Goal: Information Seeking & Learning: Understand process/instructions

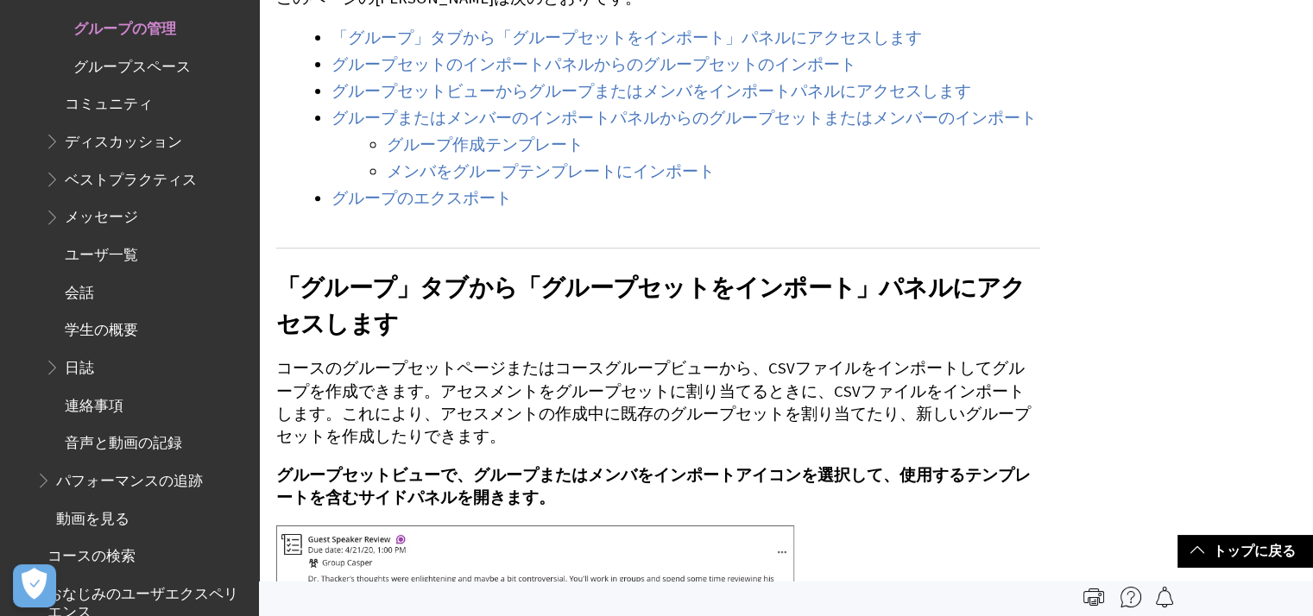
scroll to position [604, 0]
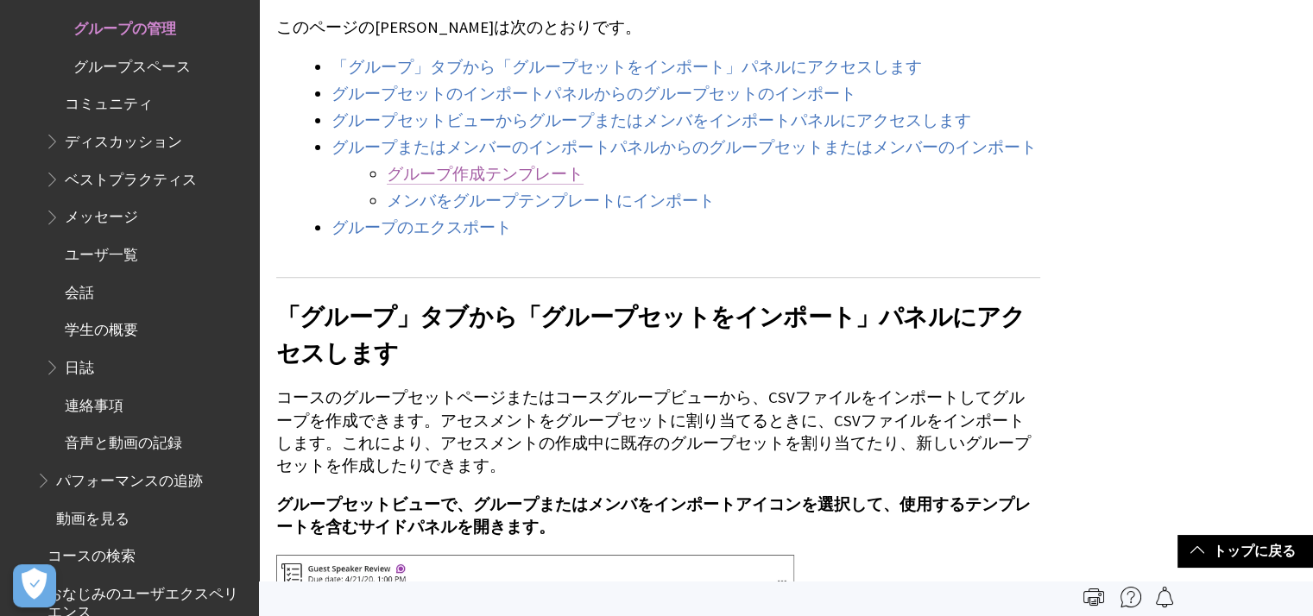
click at [416, 174] on link "グループ作成テンプレート" at bounding box center [485, 174] width 197 height 21
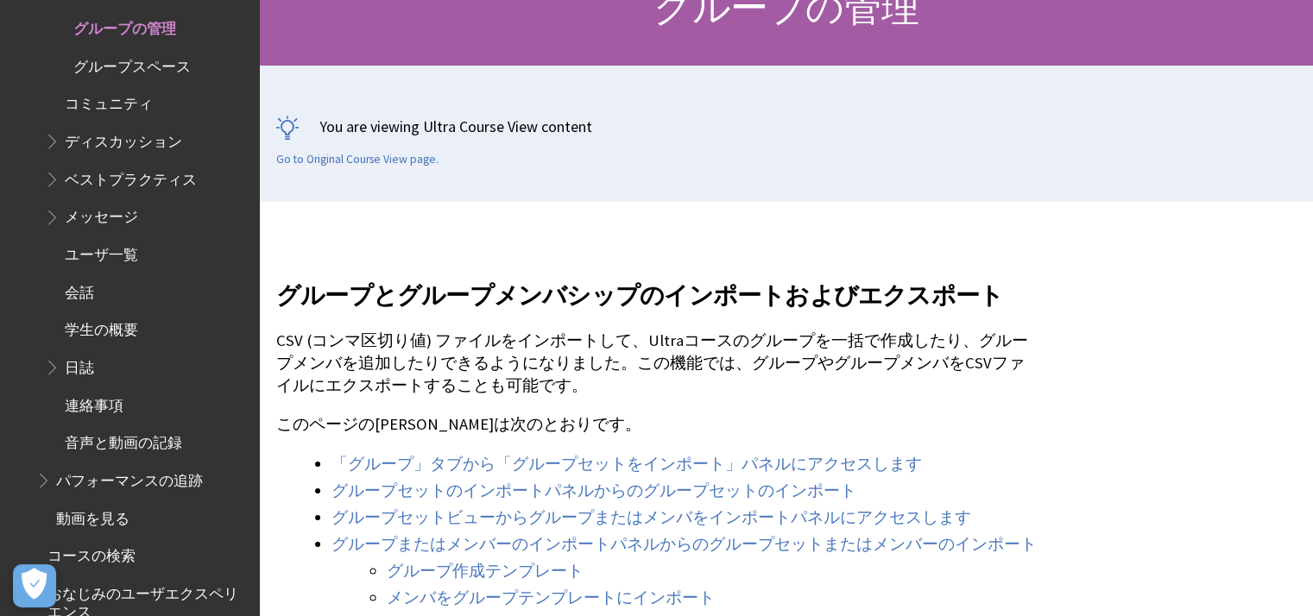
scroll to position [357, 0]
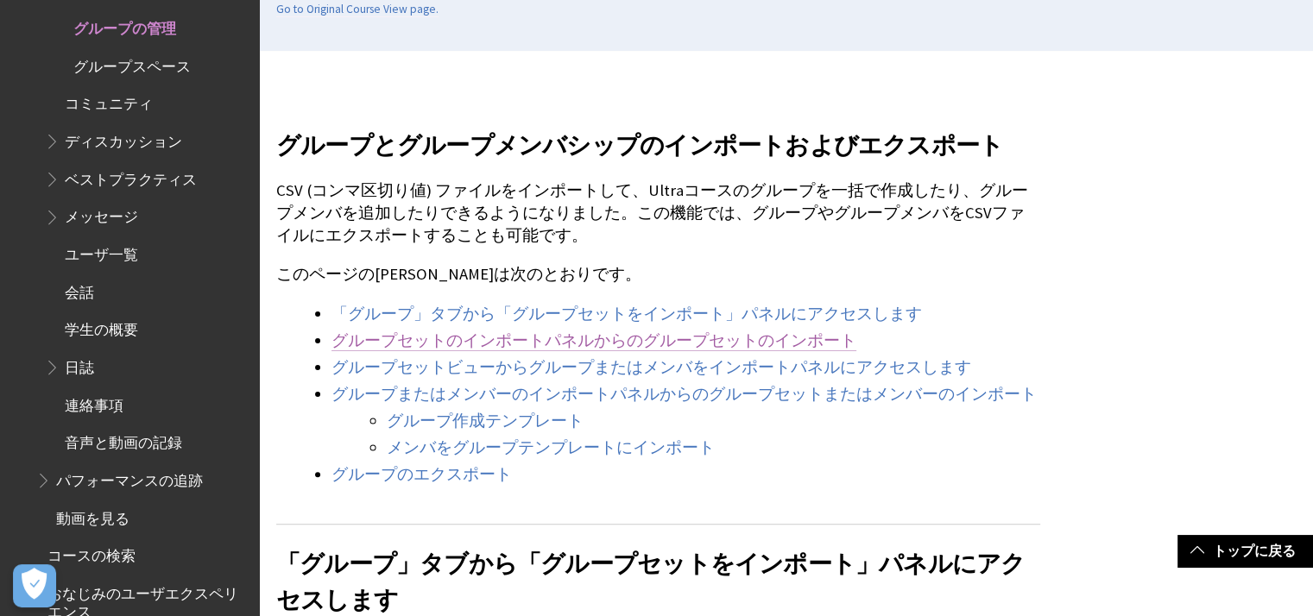
click at [572, 345] on link "グループセットのインポートパネルからのグループセットのインポート" at bounding box center [594, 341] width 525 height 21
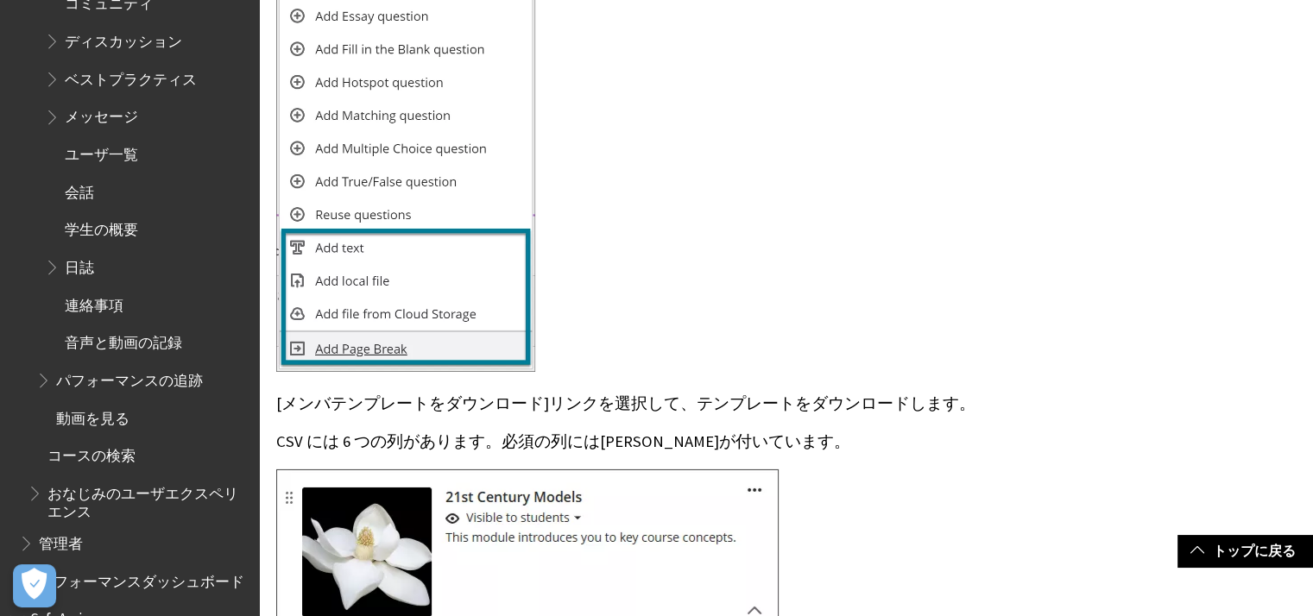
scroll to position [5480, 0]
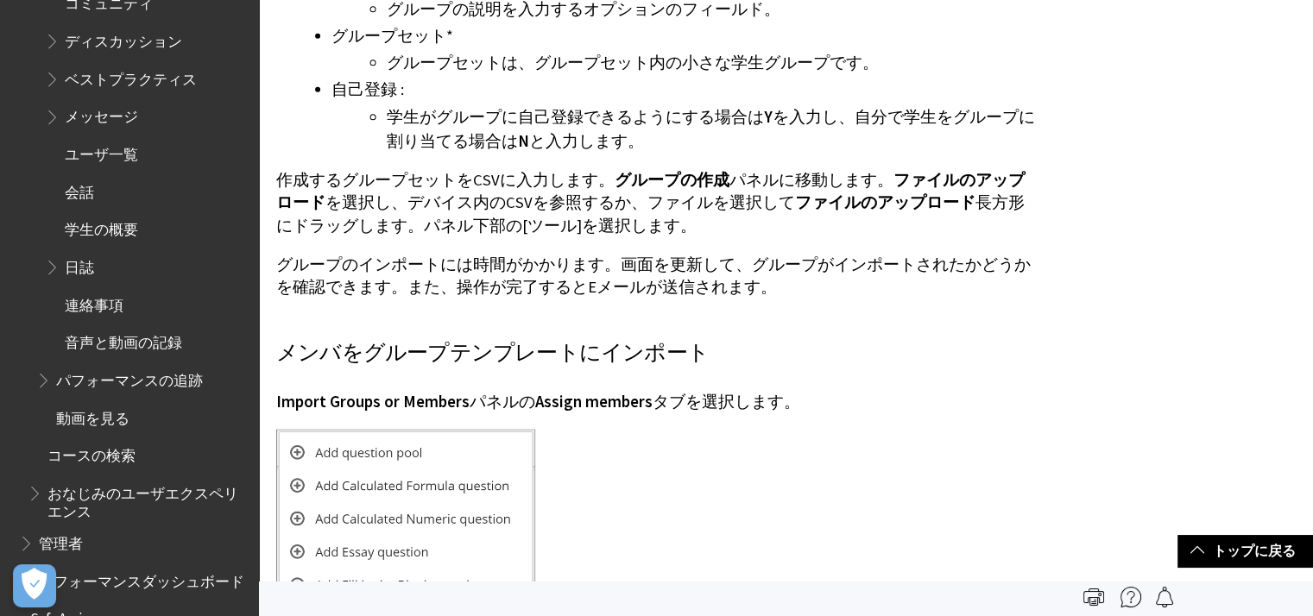
scroll to position [4402, 0]
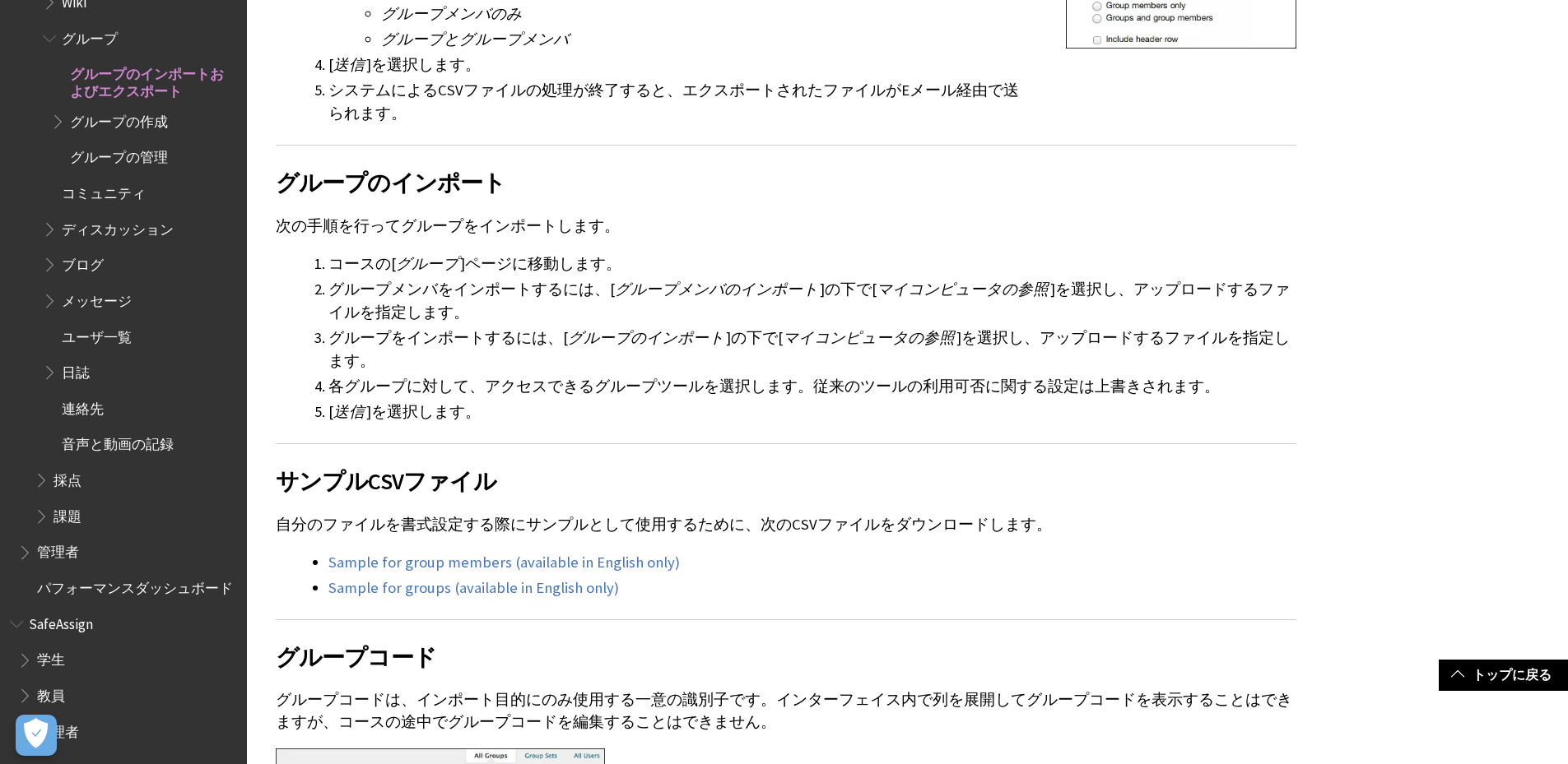
scroll to position [822, 0]
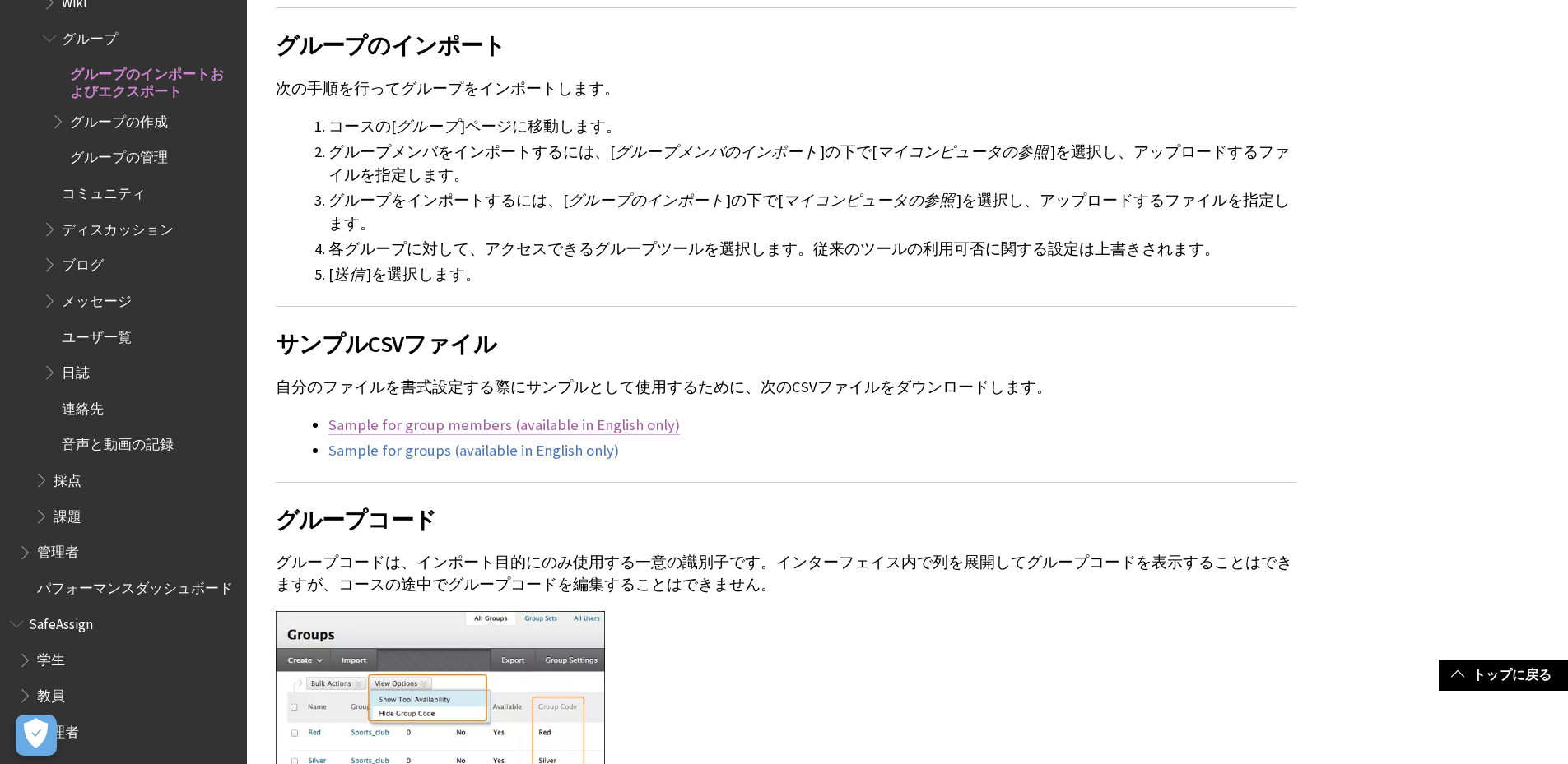
click at [435, 425] on link "Sample for group members (available in English only)" at bounding box center [503, 425] width 352 height 20
click at [514, 449] on link "Sample for groups (available in English only)" at bounding box center [473, 451] width 291 height 20
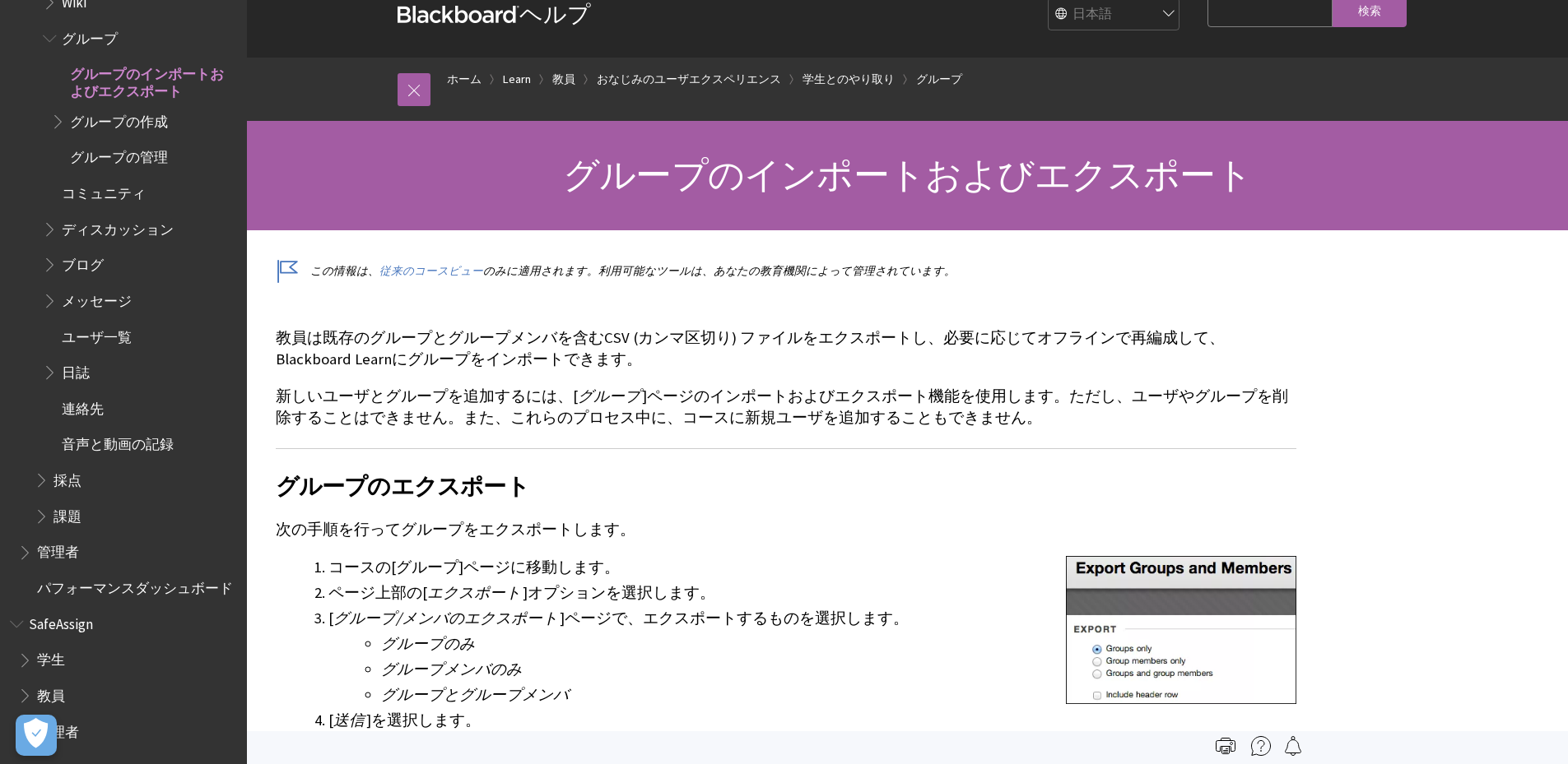
scroll to position [0, 0]
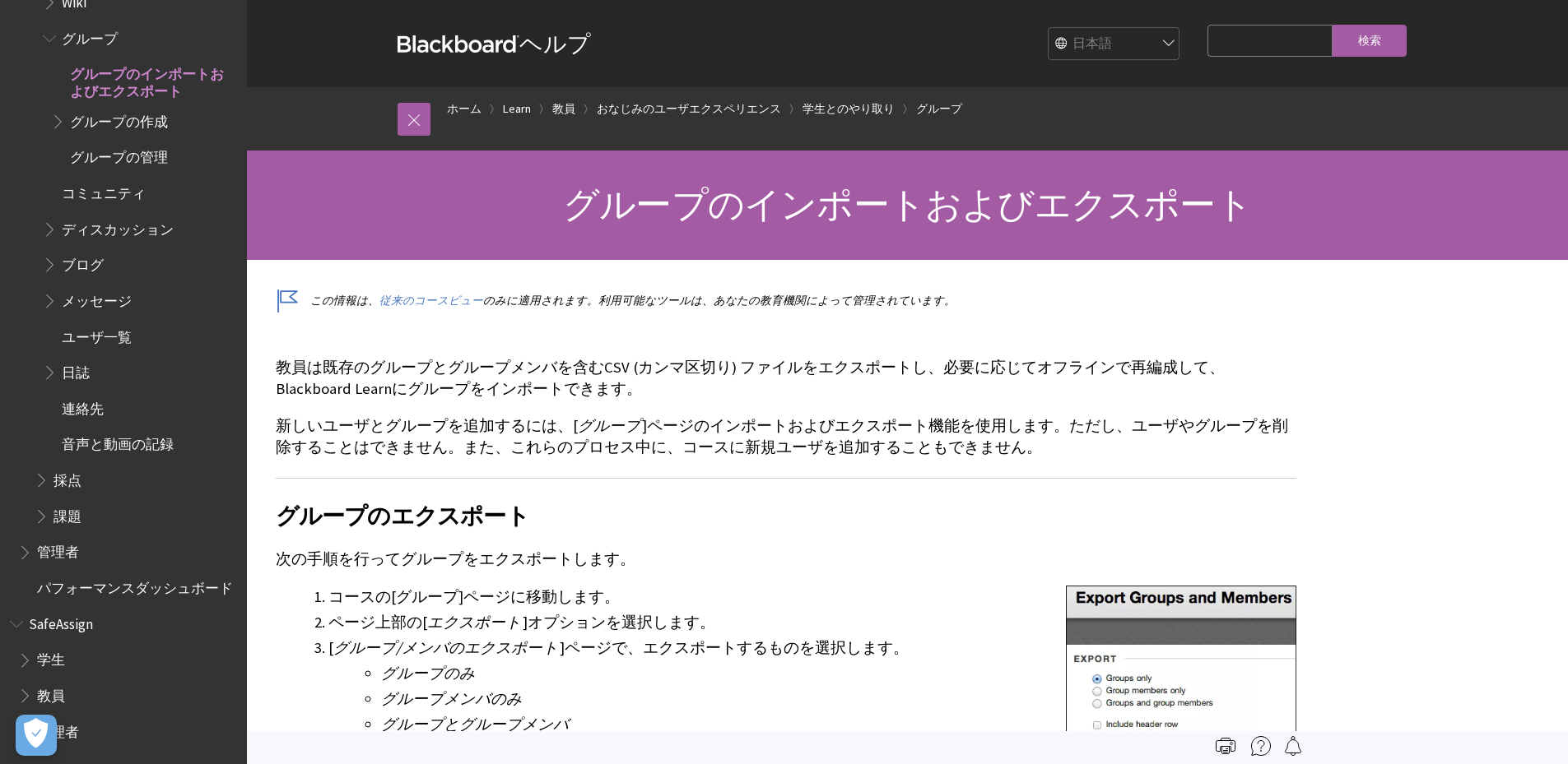
drag, startPoint x: 702, startPoint y: 683, endPoint x: 813, endPoint y: 615, distance: 130.2
click at [702, 587] on li "グループのみ" at bounding box center [839, 674] width 915 height 23
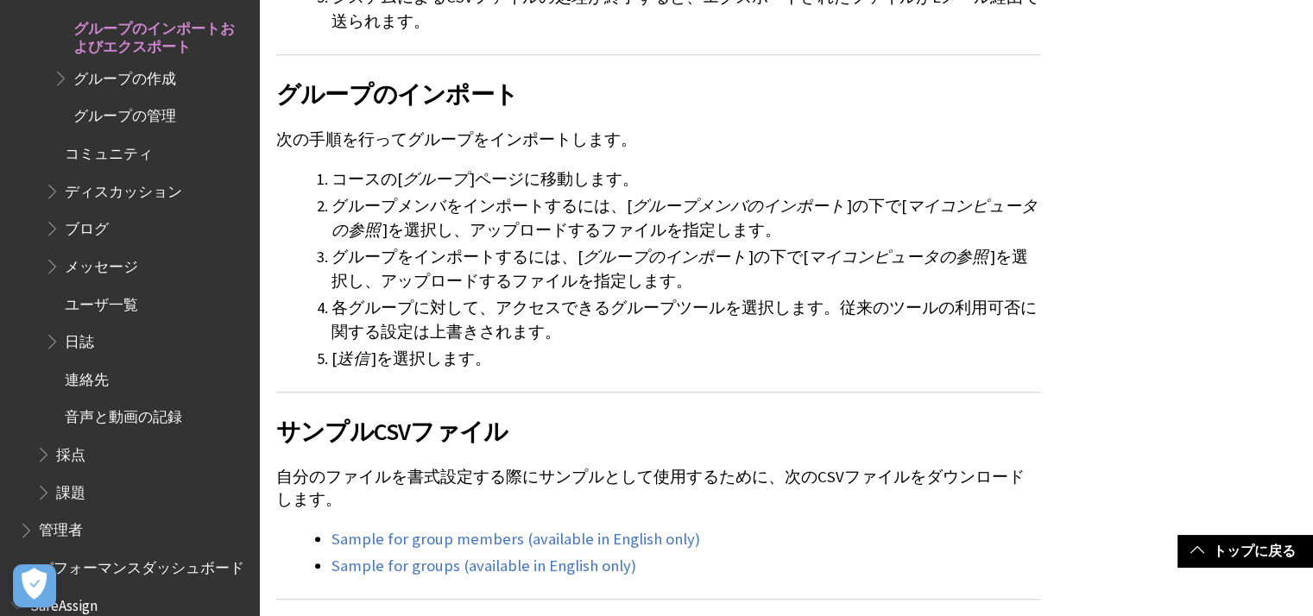
scroll to position [950, 0]
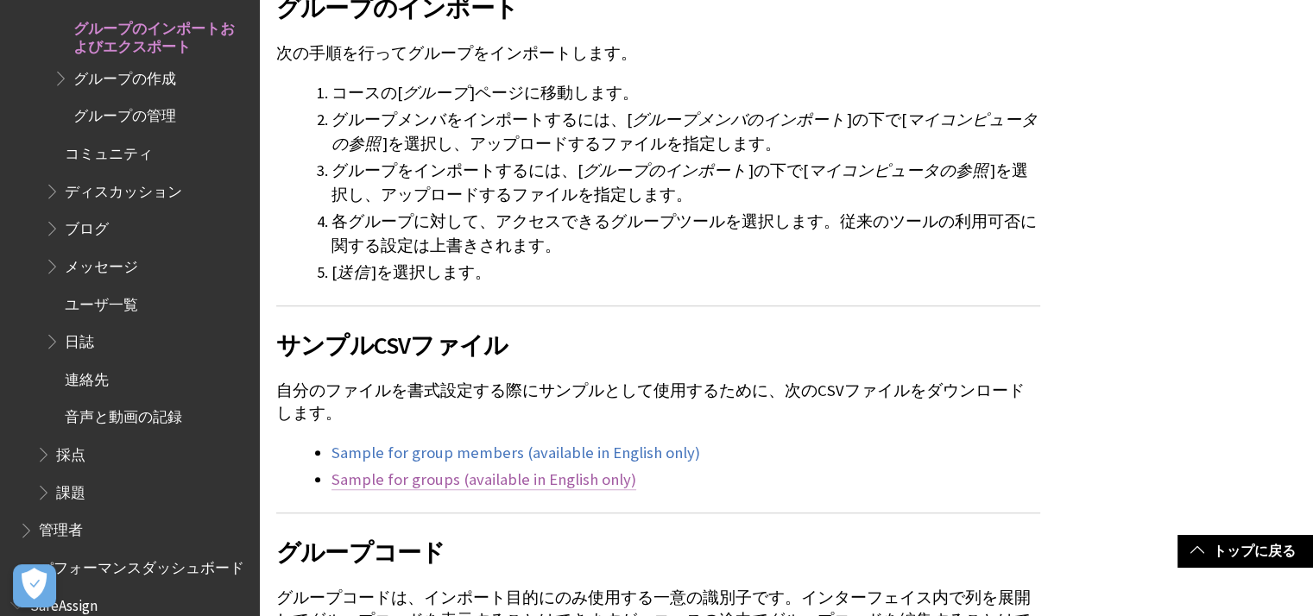
click at [552, 479] on link "Sample for groups (available in English only)" at bounding box center [484, 480] width 305 height 21
click at [427, 95] on span "グループ" at bounding box center [435, 93] width 66 height 20
